Goal: Task Accomplishment & Management: Use online tool/utility

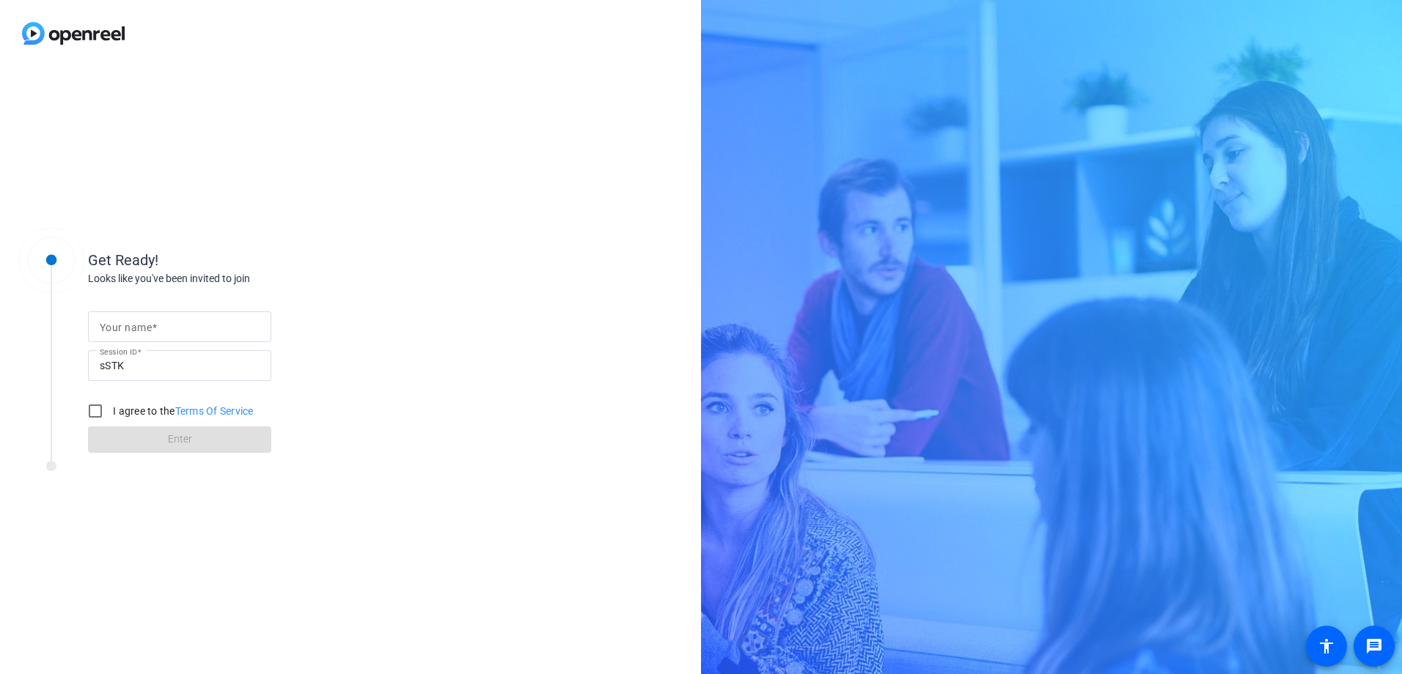
click at [155, 331] on span at bounding box center [154, 328] width 5 height 12
click at [155, 331] on input "Your name" at bounding box center [180, 327] width 160 height 18
type input "[PERSON_NAME]"
click at [95, 413] on input "I agree to the Terms Of Service" at bounding box center [95, 411] width 29 height 29
checkbox input "true"
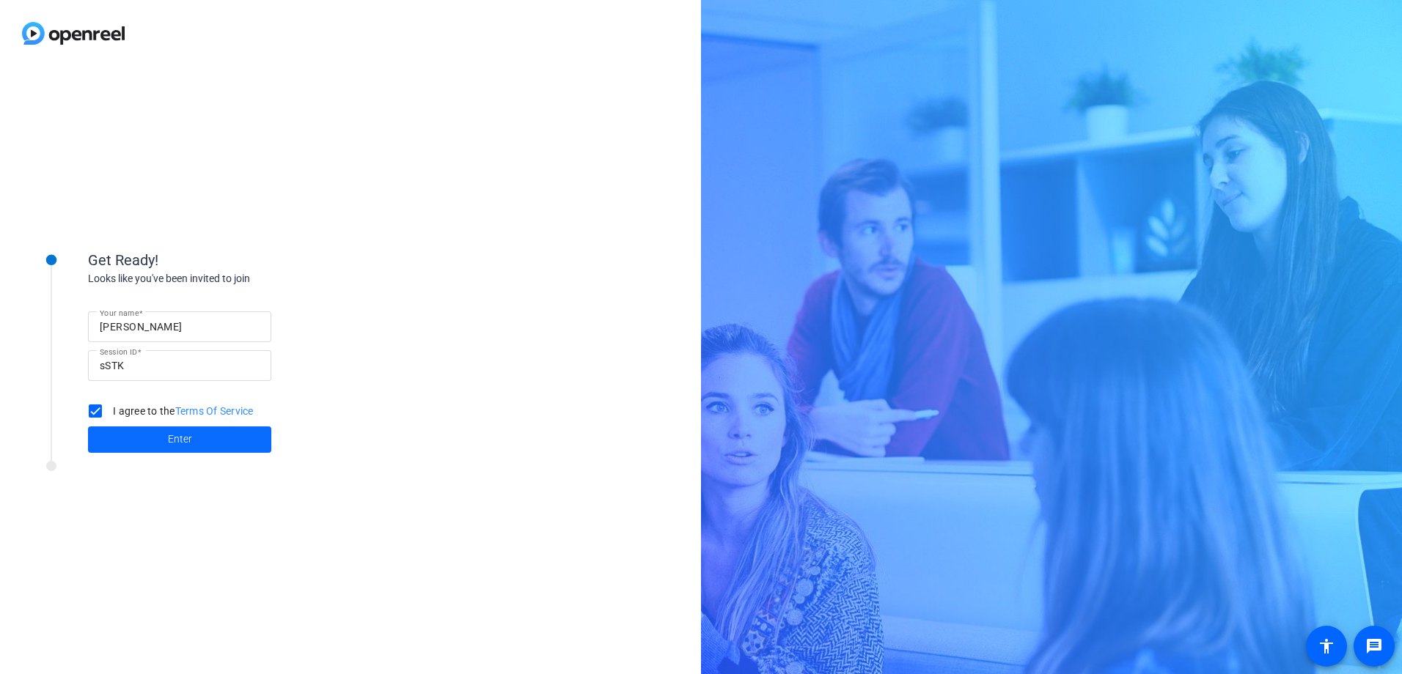
click at [123, 439] on span at bounding box center [179, 439] width 183 height 35
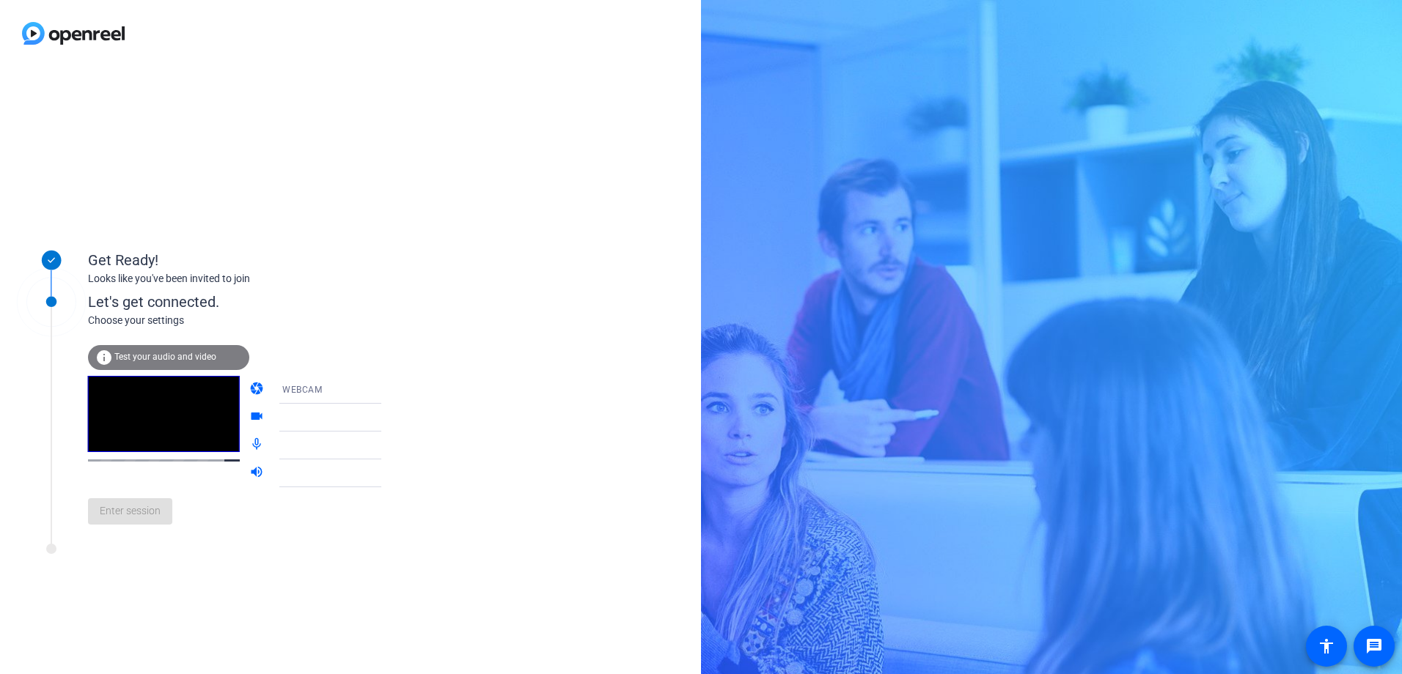
click at [156, 363] on div "info Test your audio and video" at bounding box center [168, 357] width 161 height 25
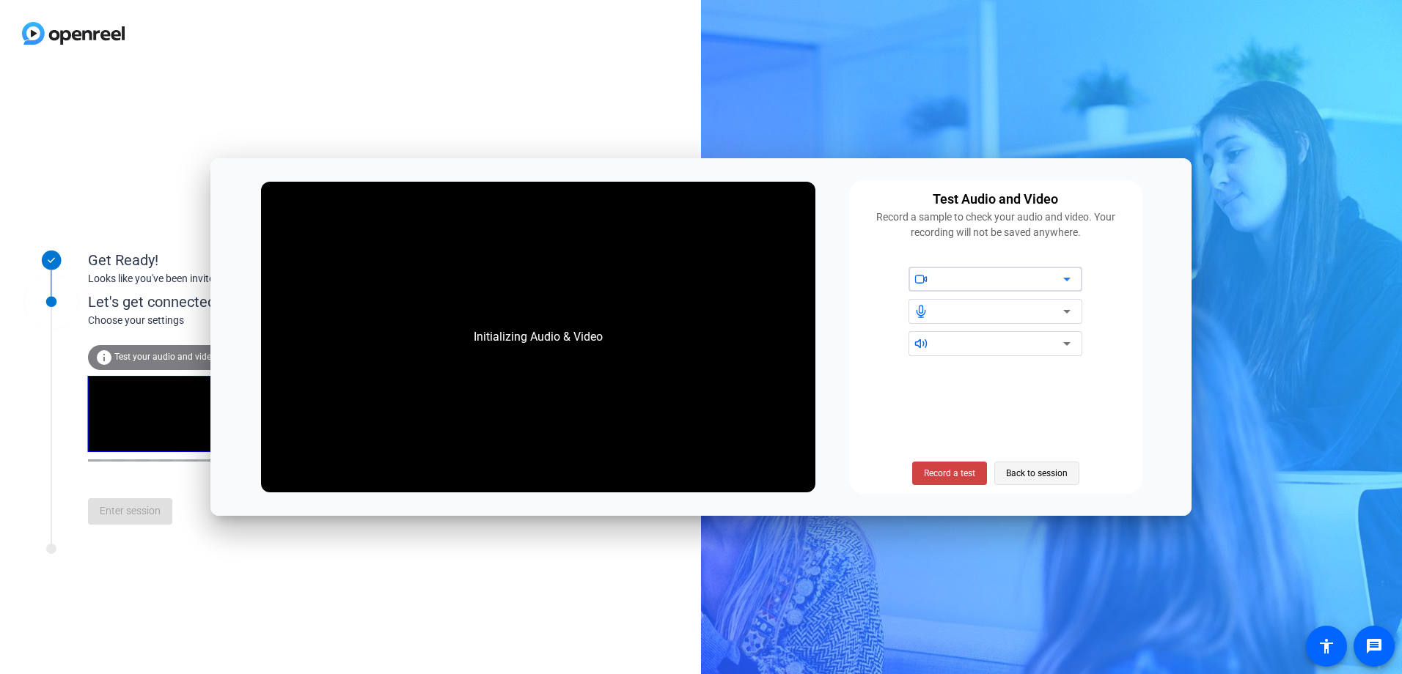
click at [1018, 468] on span "Back to session" at bounding box center [1037, 474] width 62 height 28
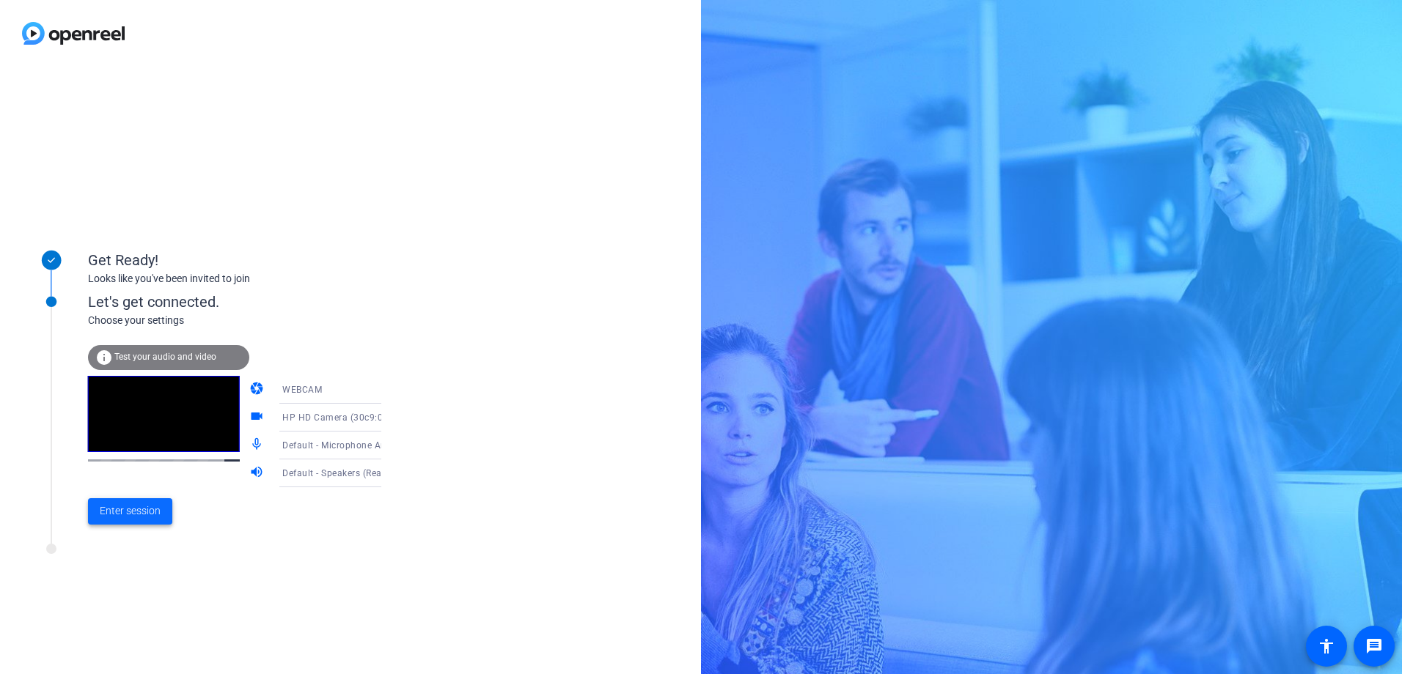
click at [138, 512] on span "Enter session" at bounding box center [130, 511] width 61 height 15
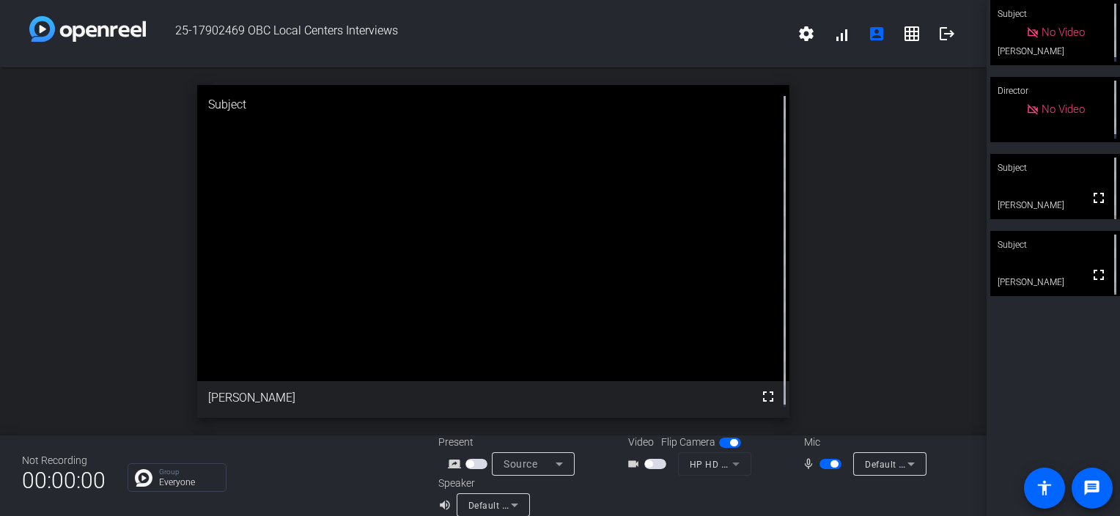
click at [1058, 24] on div "Subject" at bounding box center [1055, 14] width 130 height 28
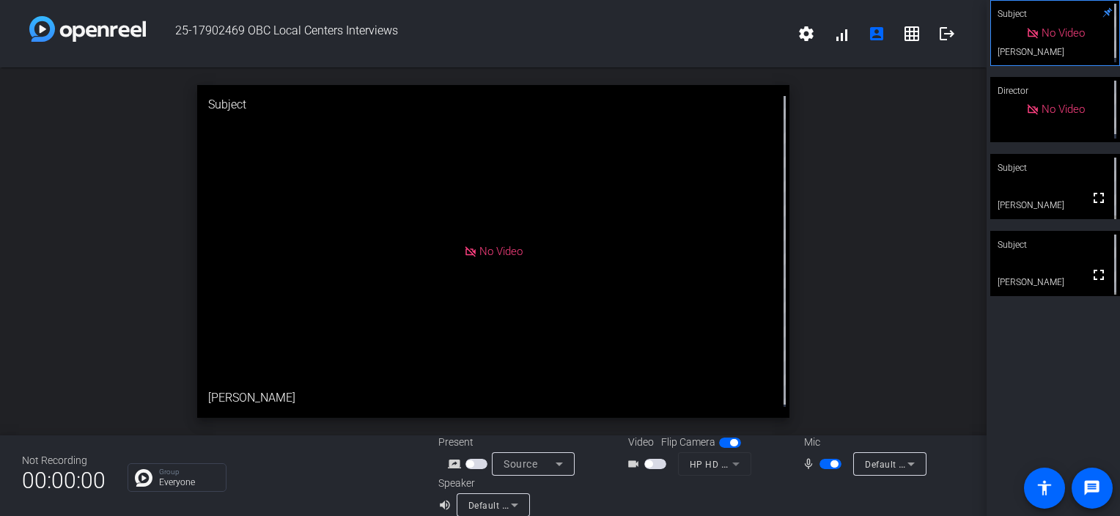
click at [1069, 25] on div "Subject" at bounding box center [1055, 14] width 130 height 28
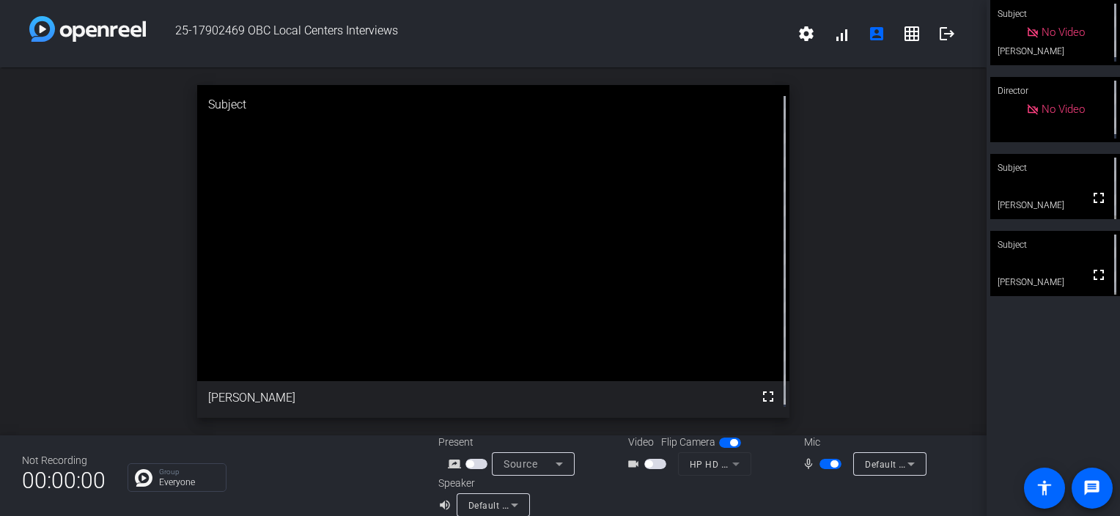
click at [1007, 48] on div "No Video" at bounding box center [1055, 32] width 130 height 65
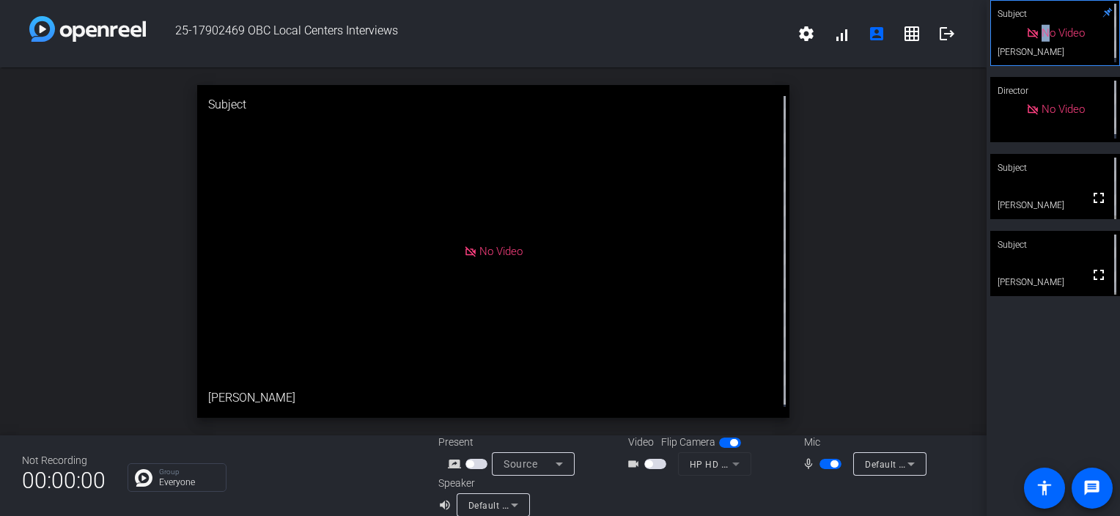
click at [1007, 48] on div "No Video" at bounding box center [1055, 33] width 128 height 65
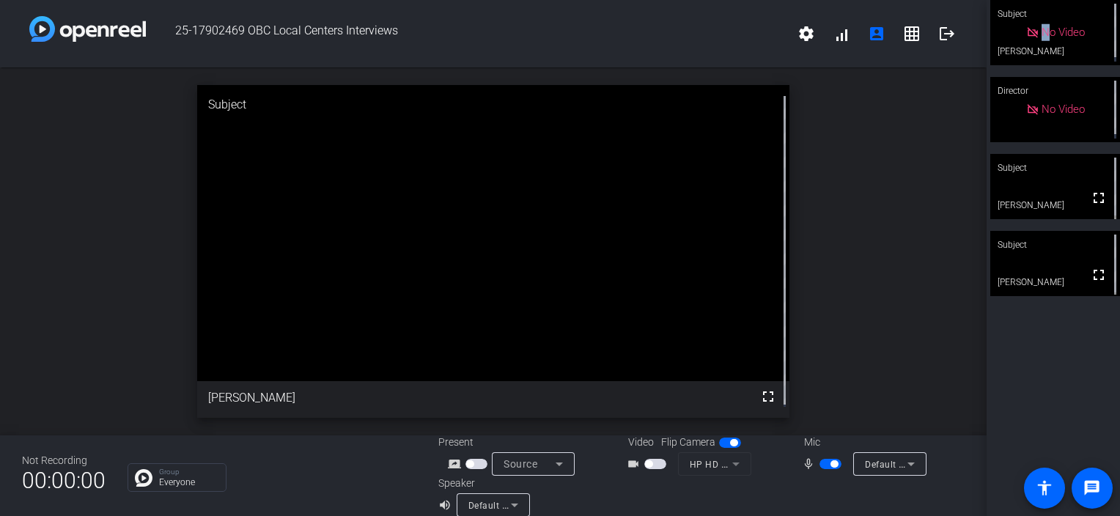
click at [831, 463] on span "button" at bounding box center [834, 463] width 7 height 7
click at [941, 34] on mat-icon "logout" at bounding box center [947, 34] width 18 height 18
